Goal: Task Accomplishment & Management: Manage account settings

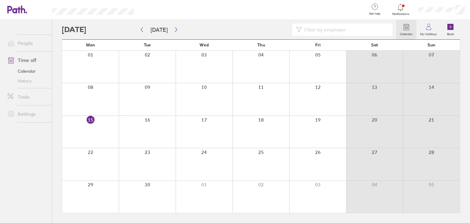
click at [400, 13] on span "Notifications" at bounding box center [401, 14] width 20 height 4
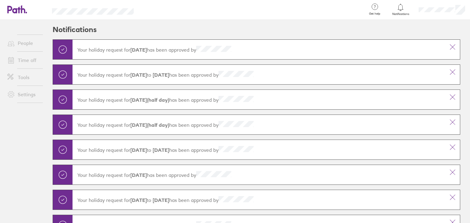
click at [9, 61] on icon at bounding box center [10, 60] width 7 height 7
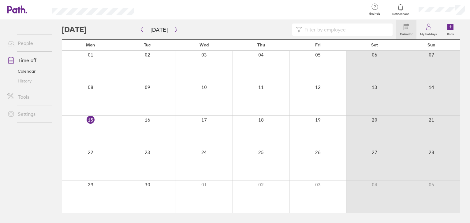
click at [156, 164] on div at bounding box center [147, 164] width 57 height 32
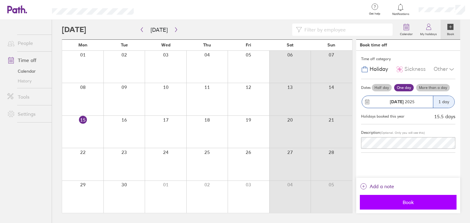
click at [416, 207] on button "Book" at bounding box center [408, 202] width 97 height 15
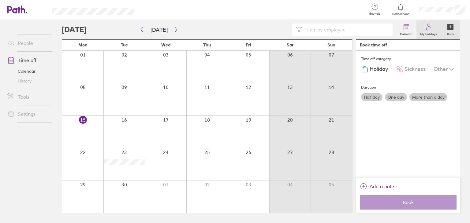
click at [427, 28] on icon at bounding box center [428, 26] width 7 height 7
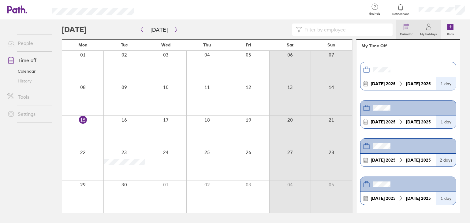
click at [415, 31] on label "Calendar" at bounding box center [406, 34] width 20 height 6
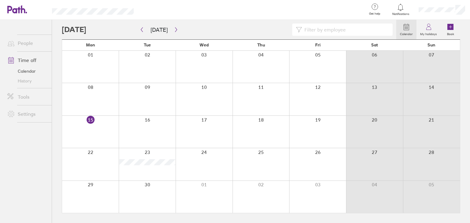
click at [28, 42] on link "People" at bounding box center [26, 43] width 49 height 12
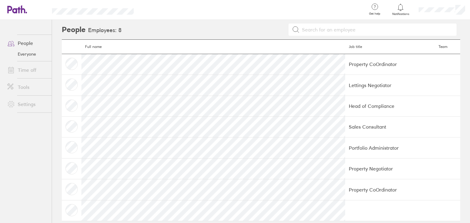
click at [31, 107] on link "Settings" at bounding box center [26, 104] width 49 height 12
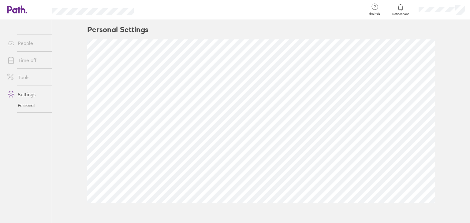
click at [27, 83] on link "Tools" at bounding box center [26, 77] width 49 height 12
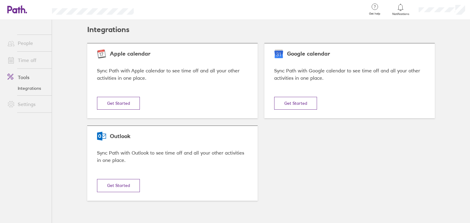
click at [34, 58] on link "Time off" at bounding box center [26, 60] width 49 height 12
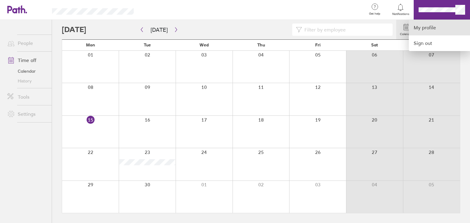
click at [433, 25] on link "My profile" at bounding box center [439, 28] width 61 height 16
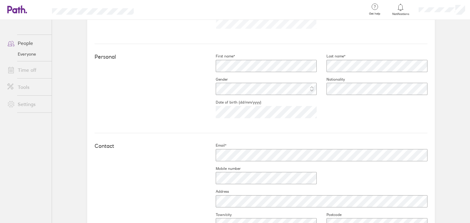
scroll to position [278, 0]
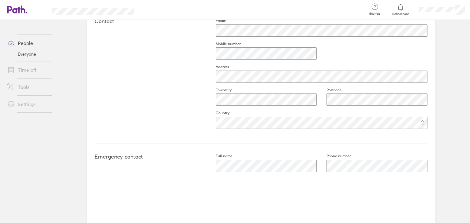
click at [38, 70] on link "Time off" at bounding box center [26, 70] width 49 height 12
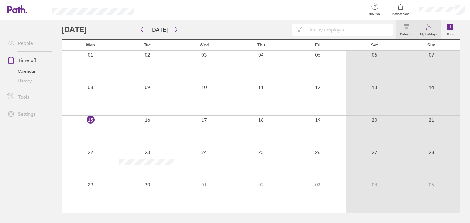
click at [430, 27] on icon at bounding box center [428, 26] width 7 height 7
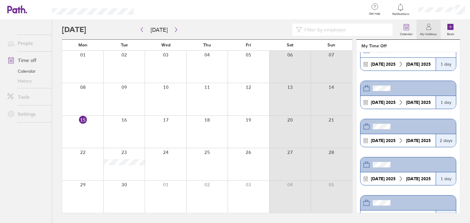
scroll to position [31, 0]
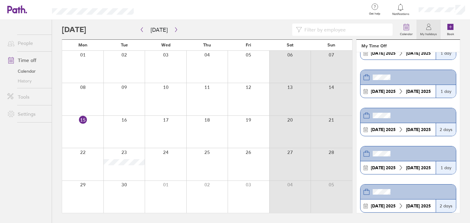
click at [395, 13] on span "Notifications" at bounding box center [401, 14] width 20 height 4
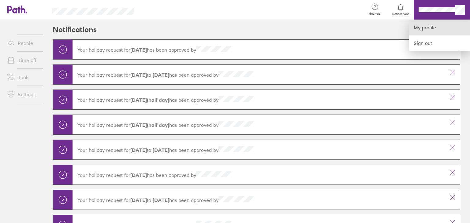
click at [440, 29] on link "My profile" at bounding box center [439, 28] width 61 height 16
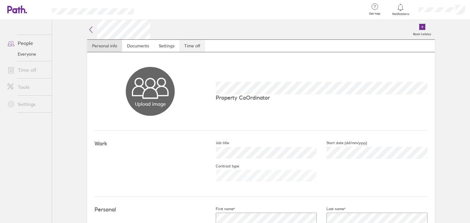
click at [198, 46] on link "Time off" at bounding box center [192, 46] width 26 height 12
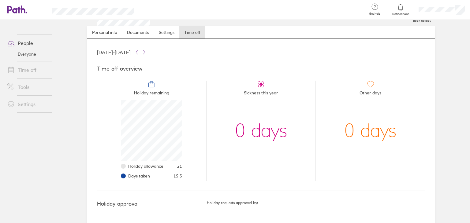
scroll to position [21, 0]
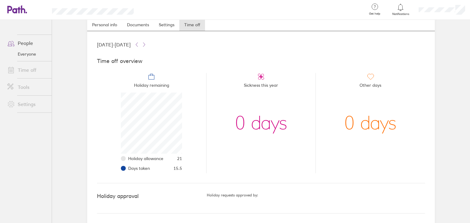
click at [281, 69] on ul "Holiday remaining Holiday allowance 21 Days taken 15.5 Sickness this year 0 day…" at bounding box center [261, 120] width 328 height 105
